Goal: Information Seeking & Learning: Learn about a topic

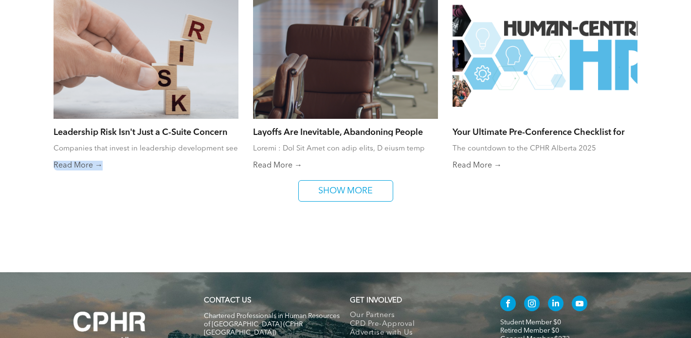
scroll to position [703, 0]
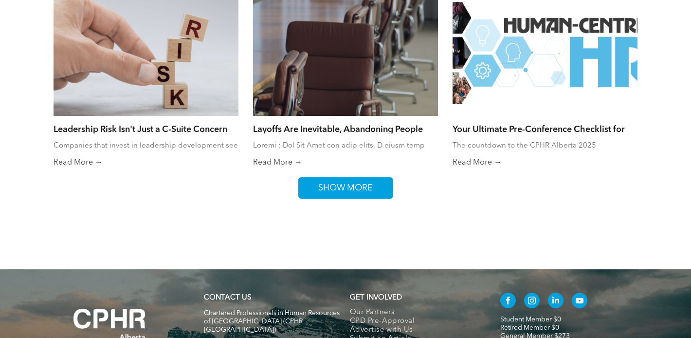
click at [316, 186] on span "SHOW MORE" at bounding box center [345, 188] width 61 height 20
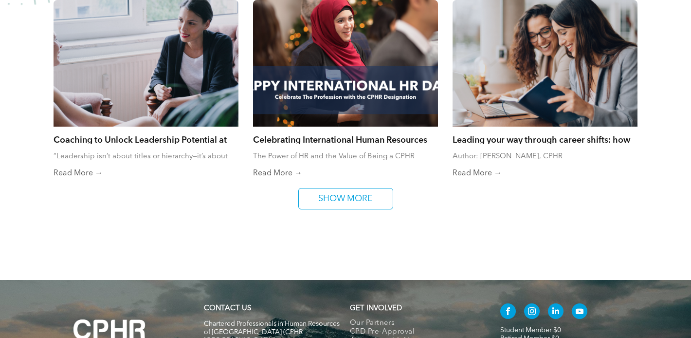
scroll to position [1080, 0]
